Goal: Task Accomplishment & Management: Use online tool/utility

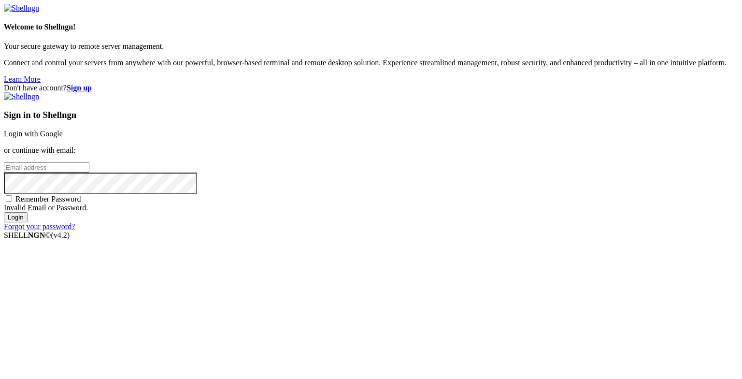
click at [63, 135] on link "Login with Google" at bounding box center [33, 134] width 59 height 8
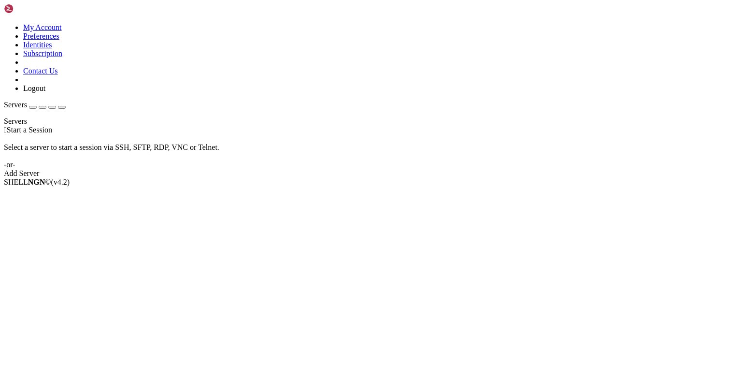
click at [27, 101] on span "Servers" at bounding box center [15, 105] width 23 height 8
click at [33, 107] on div "button" at bounding box center [33, 107] width 0 height 0
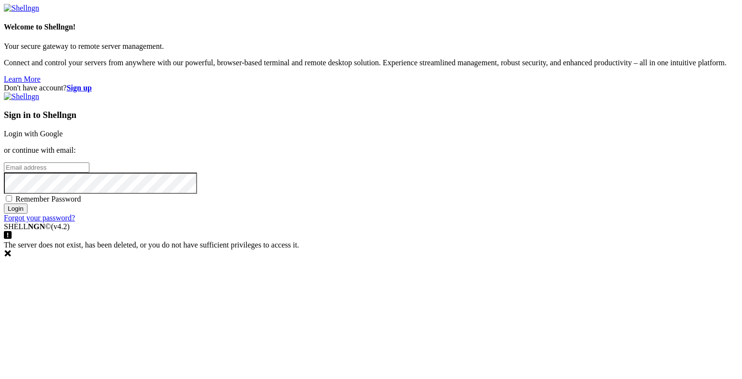
click at [63, 138] on link "Login with Google" at bounding box center [33, 134] width 59 height 8
